Goal: Information Seeking & Learning: Learn about a topic

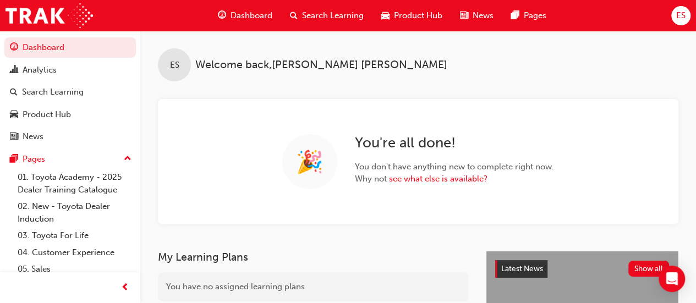
click at [417, 21] on span "Product Hub" at bounding box center [418, 15] width 48 height 13
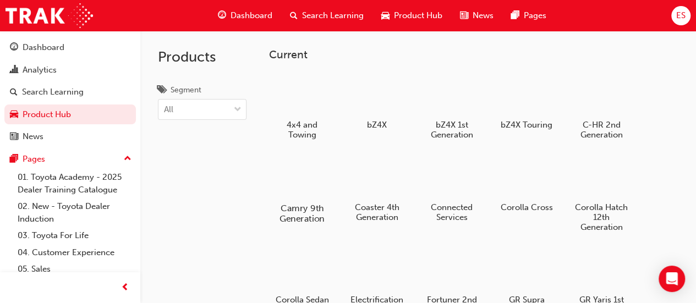
click at [299, 177] on div at bounding box center [301, 177] width 61 height 44
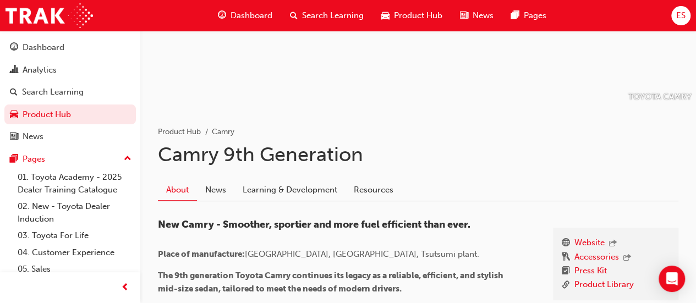
scroll to position [108, 0]
click at [287, 198] on link "Learning & Development" at bounding box center [290, 191] width 111 height 21
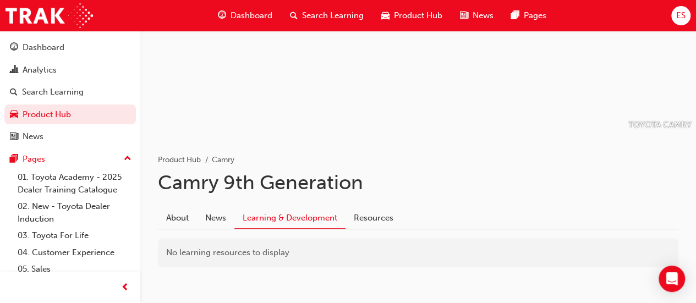
scroll to position [106, 0]
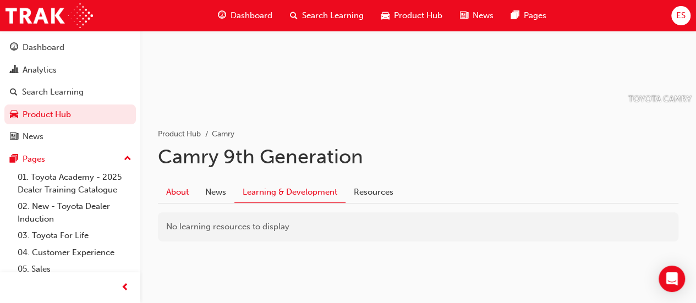
click at [183, 190] on link "About" at bounding box center [177, 192] width 39 height 21
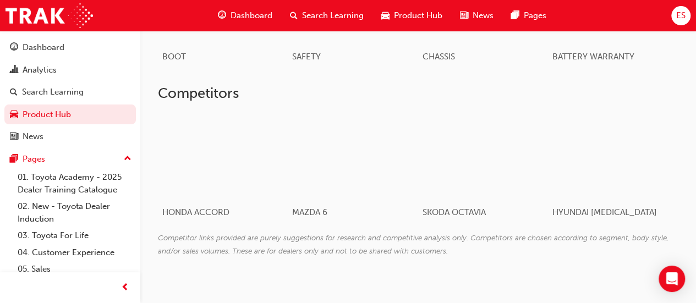
scroll to position [731, 0]
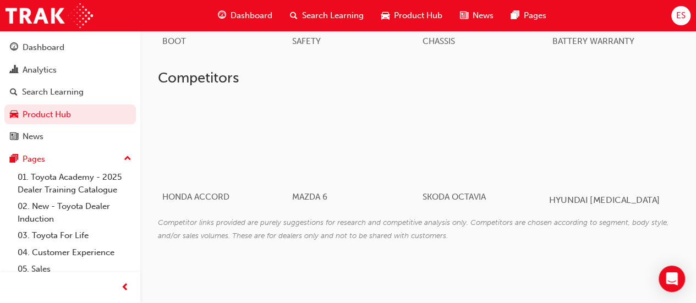
click at [598, 145] on div at bounding box center [613, 140] width 129 height 88
